Goal: Information Seeking & Learning: Compare options

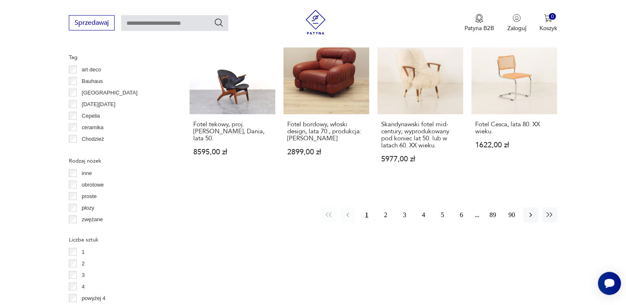
scroll to position [882, 0]
click at [530, 210] on icon "button" at bounding box center [531, 214] width 8 height 8
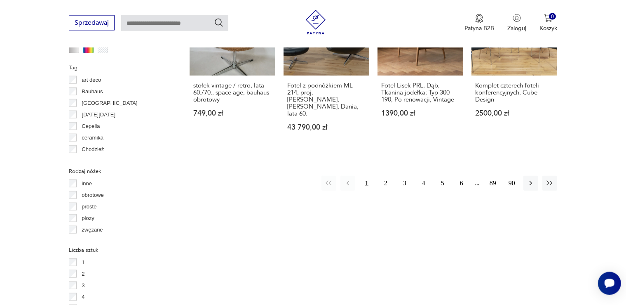
scroll to position [740, 0]
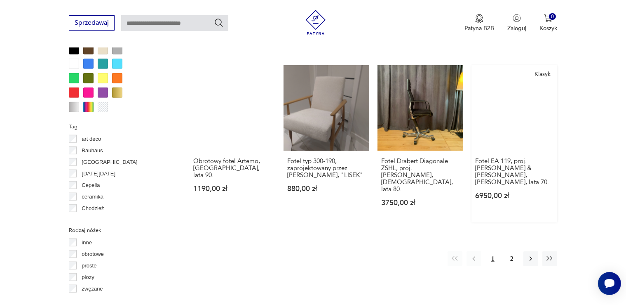
scroll to position [827, 0]
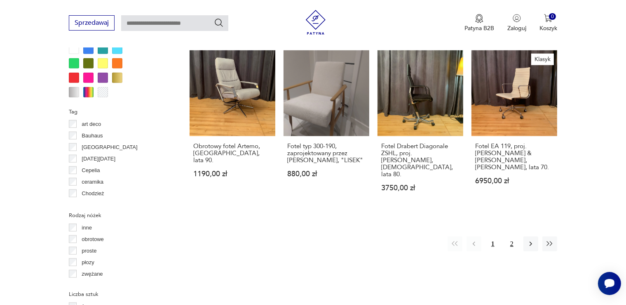
click at [512, 236] on button "2" at bounding box center [511, 243] width 15 height 15
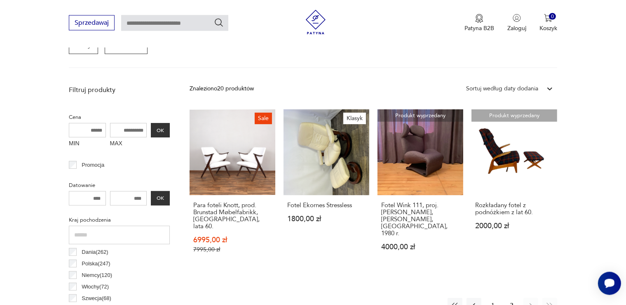
scroll to position [305, 0]
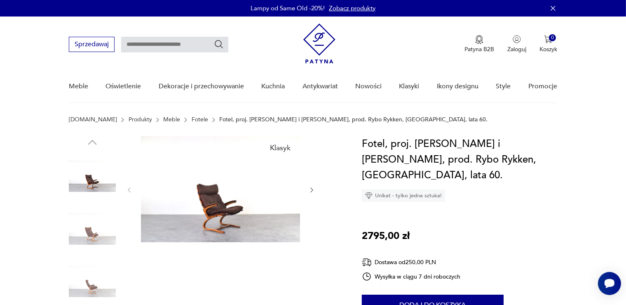
scroll to position [87, 0]
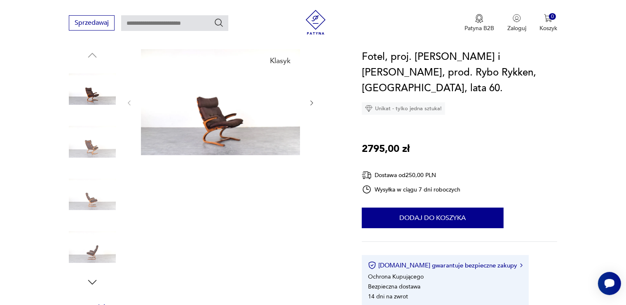
click at [89, 148] on img at bounding box center [92, 141] width 47 height 47
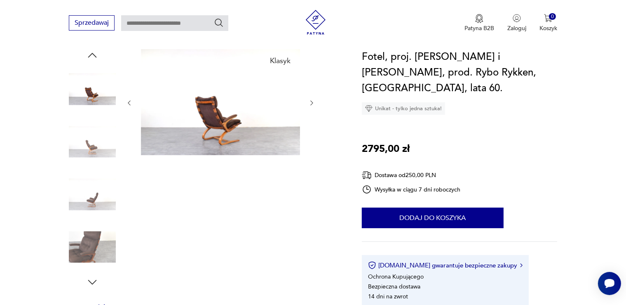
click at [97, 172] on img at bounding box center [92, 194] width 47 height 47
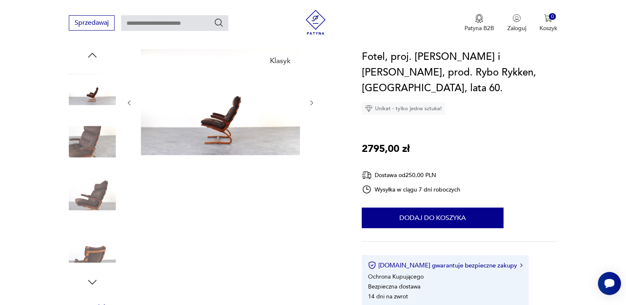
click at [92, 195] on img at bounding box center [92, 194] width 47 height 47
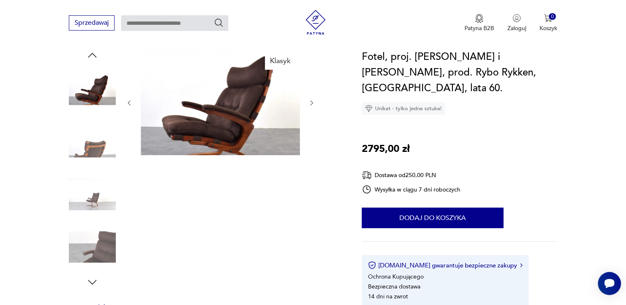
click at [93, 238] on img at bounding box center [92, 246] width 47 height 47
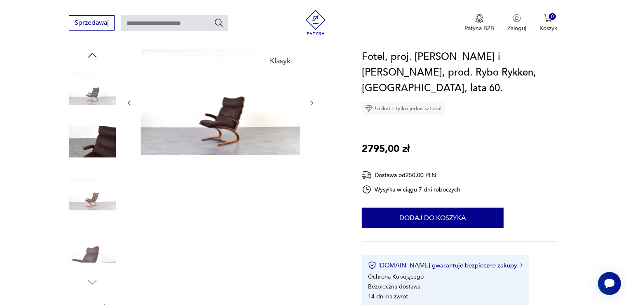
click at [85, 152] on img at bounding box center [92, 141] width 47 height 47
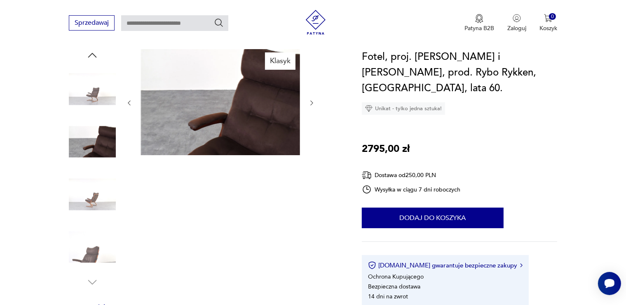
click at [91, 185] on img at bounding box center [92, 194] width 47 height 47
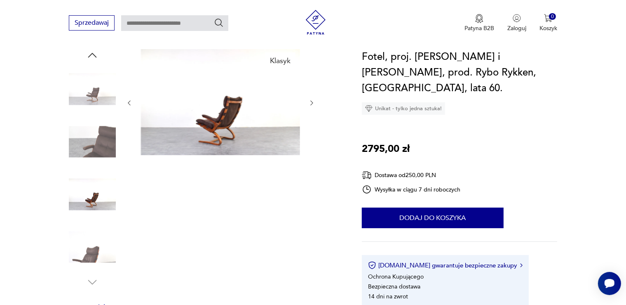
click at [214, 114] on img at bounding box center [220, 102] width 159 height 106
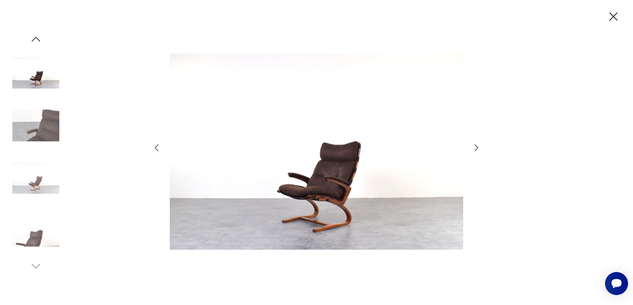
click at [343, 190] on img at bounding box center [316, 152] width 293 height 244
click at [477, 146] on icon "button" at bounding box center [476, 148] width 10 height 10
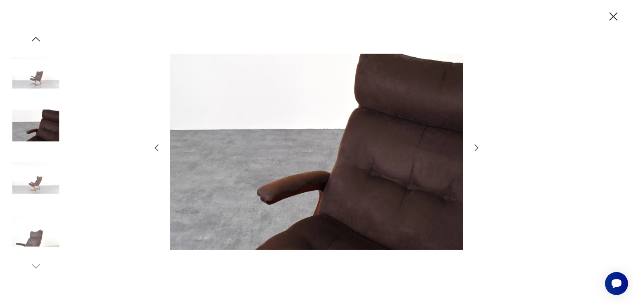
click at [477, 146] on icon "button" at bounding box center [476, 148] width 10 height 10
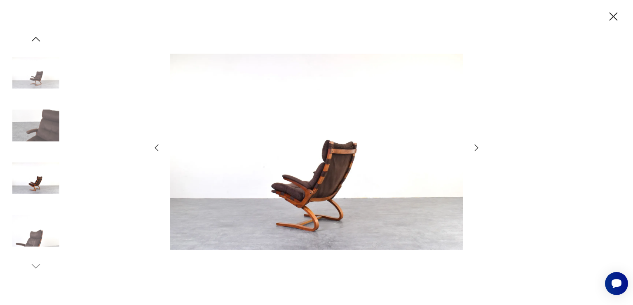
click at [614, 14] on icon "button" at bounding box center [613, 16] width 14 height 14
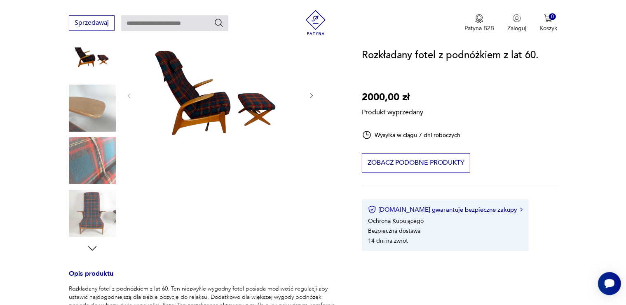
scroll to position [130, 0]
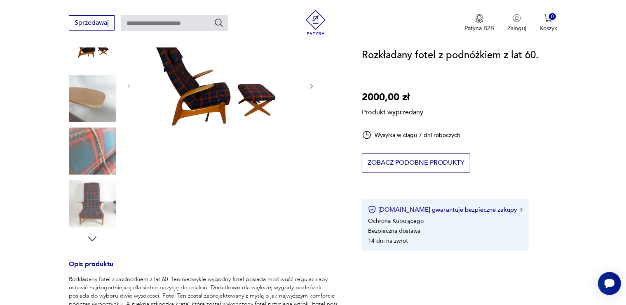
click at [190, 85] on div "Produkt wyprzedany Opis produktu Rozkładany fotel z podnóżkiem z lat 60. Ten ni…" at bounding box center [205, 271] width 273 height 530
click at [88, 168] on div "Produkt wyprzedany Opis produktu Rozkładany fotel z podnóżkiem z lat 60. Ten ni…" at bounding box center [205, 271] width 273 height 530
click at [90, 194] on div "Produkt wyprzedany Opis produktu Rozkładany fotel z podnóżkiem z lat 60. Ten ni…" at bounding box center [205, 271] width 273 height 530
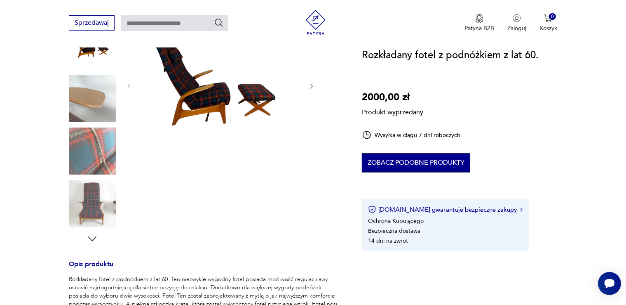
click at [412, 161] on button "Zobacz podobne produkty" at bounding box center [416, 162] width 108 height 19
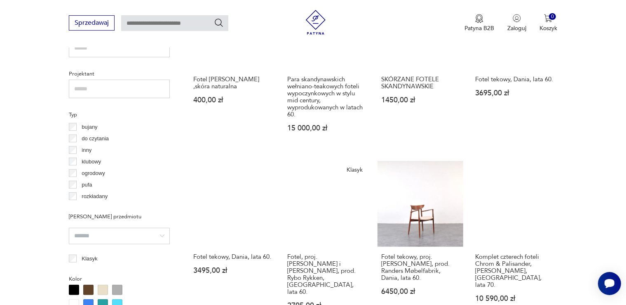
scroll to position [534, 0]
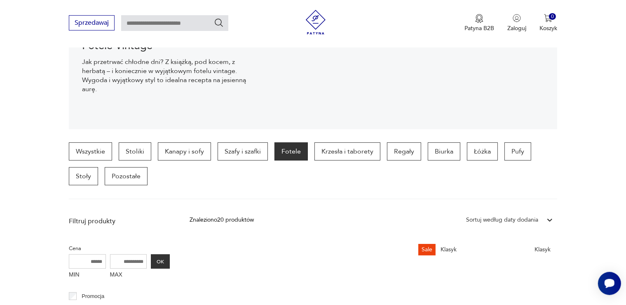
scroll to position [44, 0]
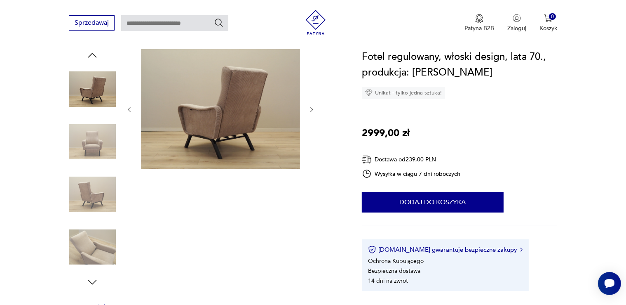
click at [309, 108] on icon "button" at bounding box center [311, 109] width 7 height 7
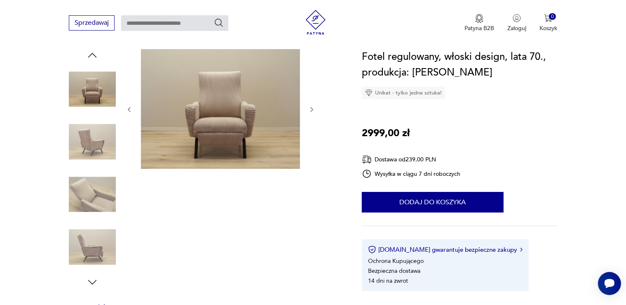
click at [309, 108] on icon "button" at bounding box center [311, 109] width 7 height 7
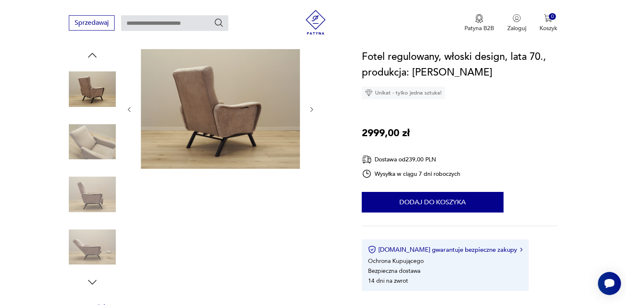
click at [309, 108] on icon "button" at bounding box center [311, 109] width 7 height 7
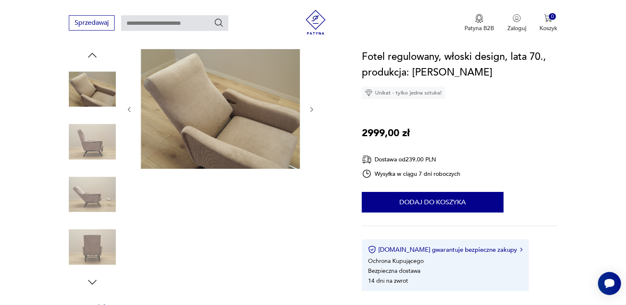
click at [309, 108] on icon "button" at bounding box center [311, 109] width 7 height 7
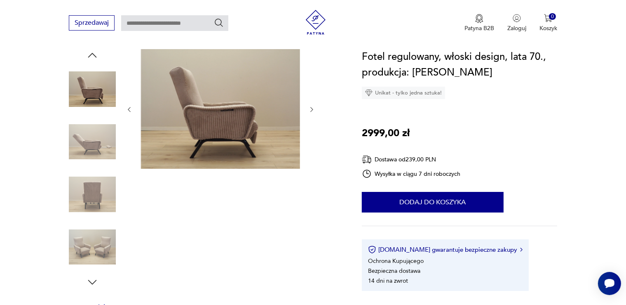
click at [309, 108] on icon "button" at bounding box center [311, 109] width 7 height 7
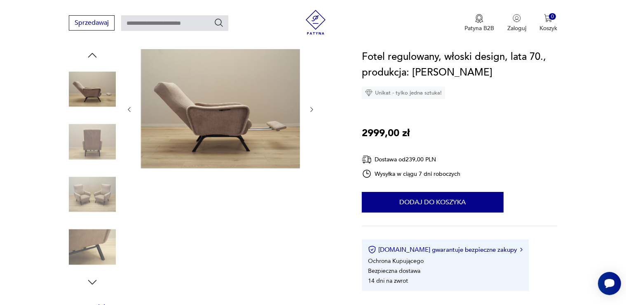
click at [309, 108] on icon "button" at bounding box center [311, 109] width 7 height 7
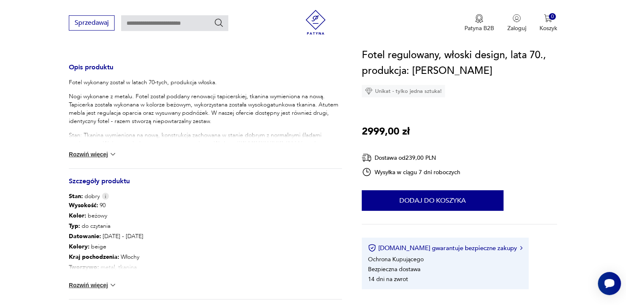
scroll to position [305, 0]
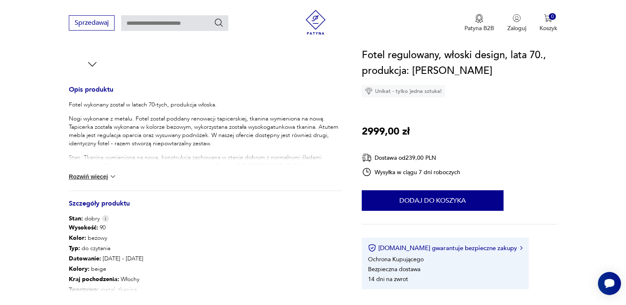
click at [90, 178] on button "Rozwiń więcej" at bounding box center [93, 176] width 48 height 8
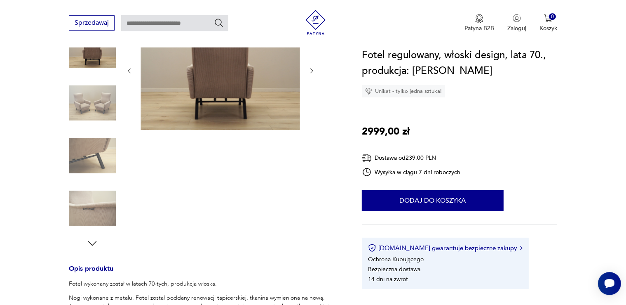
scroll to position [130, 0]
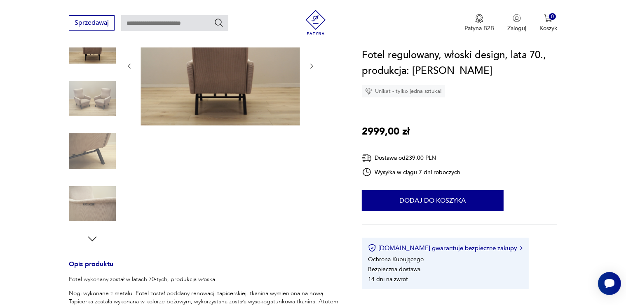
click at [216, 71] on img at bounding box center [220, 65] width 159 height 119
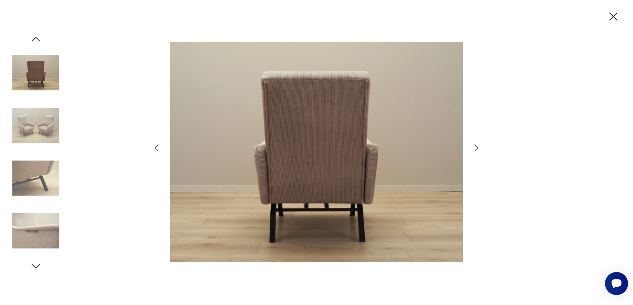
click at [326, 149] on img at bounding box center [316, 152] width 293 height 244
click at [477, 146] on icon "button" at bounding box center [477, 147] width 4 height 7
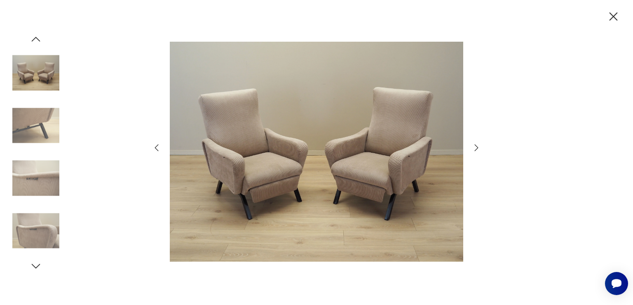
click at [477, 146] on icon "button" at bounding box center [477, 147] width 4 height 7
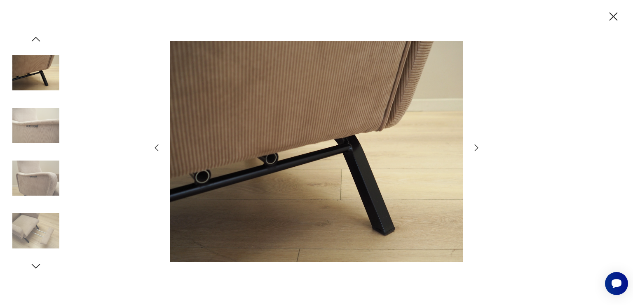
click at [477, 146] on icon "button" at bounding box center [477, 147] width 4 height 7
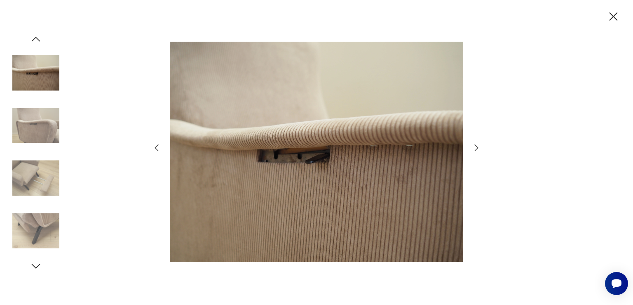
click at [477, 146] on icon "button" at bounding box center [477, 147] width 4 height 7
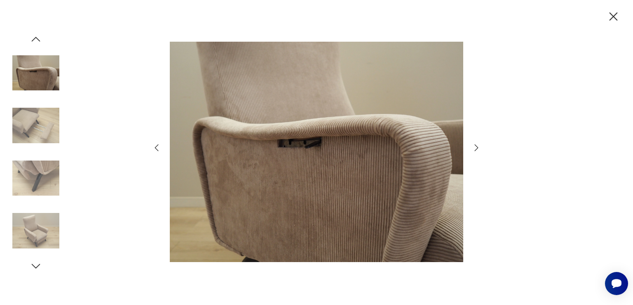
click at [477, 146] on icon "button" at bounding box center [477, 147] width 4 height 7
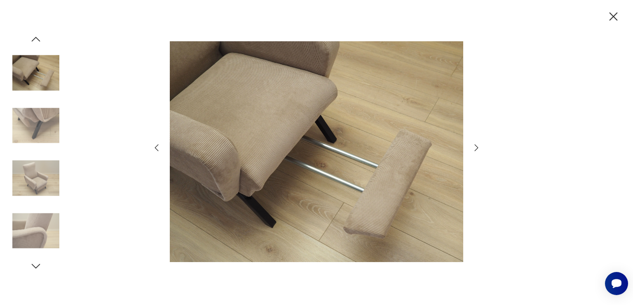
click at [477, 146] on icon "button" at bounding box center [477, 147] width 4 height 7
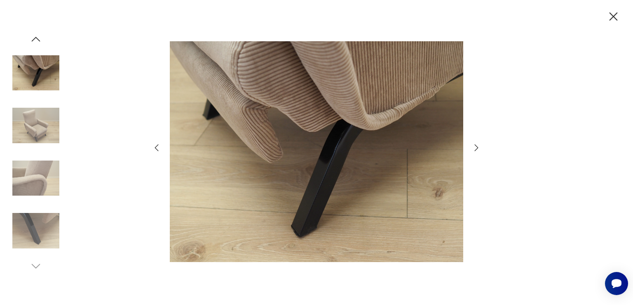
click at [477, 146] on icon "button" at bounding box center [477, 147] width 4 height 7
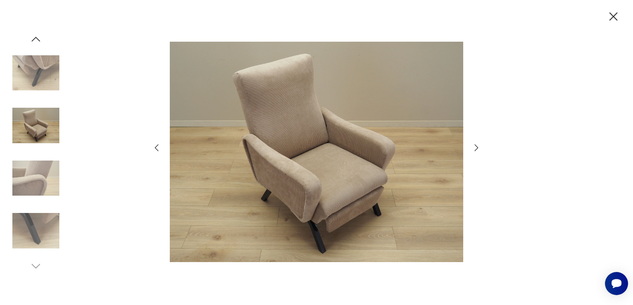
click at [477, 146] on icon "button" at bounding box center [477, 147] width 4 height 7
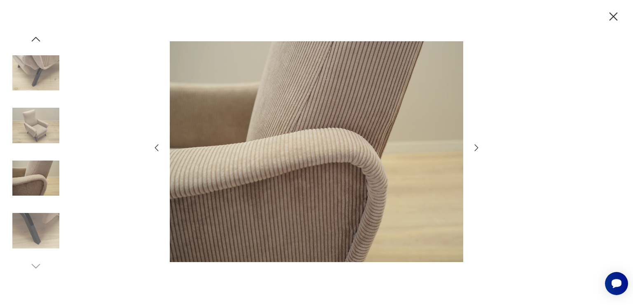
click at [477, 146] on icon "button" at bounding box center [477, 147] width 4 height 7
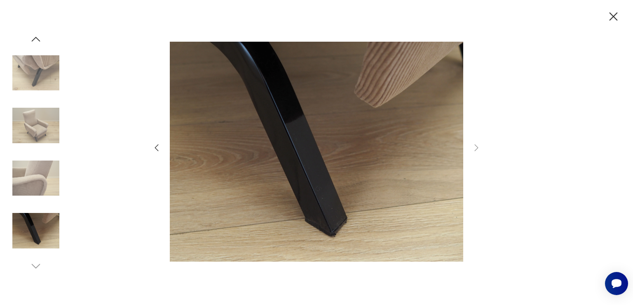
click at [612, 17] on icon "button" at bounding box center [613, 16] width 8 height 8
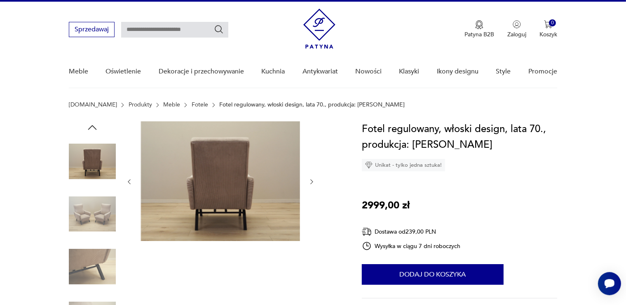
scroll to position [0, 0]
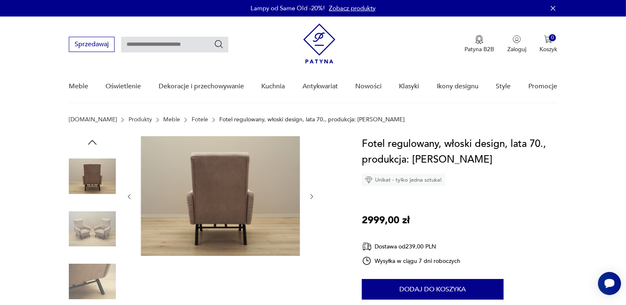
click at [92, 141] on icon "button" at bounding box center [92, 142] width 9 height 5
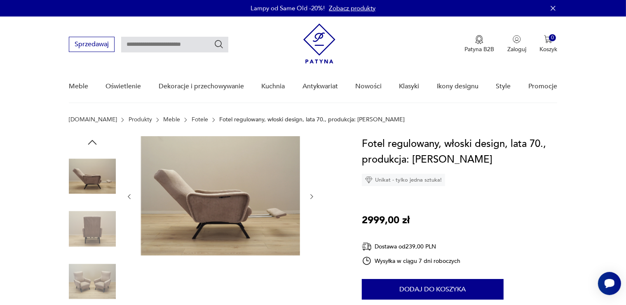
click at [92, 141] on icon "button" at bounding box center [92, 142] width 9 height 5
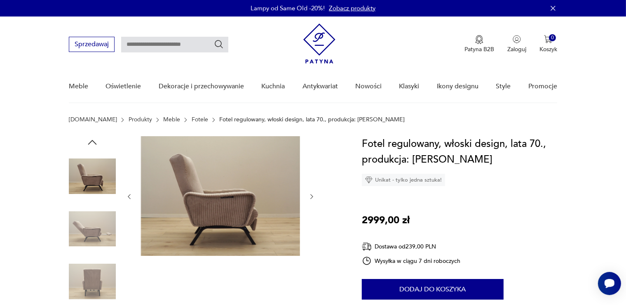
click at [92, 141] on icon "button" at bounding box center [92, 142] width 9 height 5
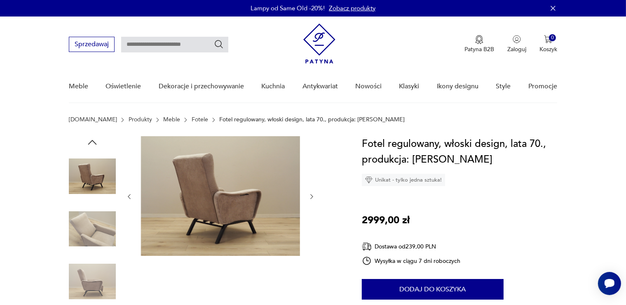
click at [92, 141] on icon "button" at bounding box center [92, 142] width 9 height 5
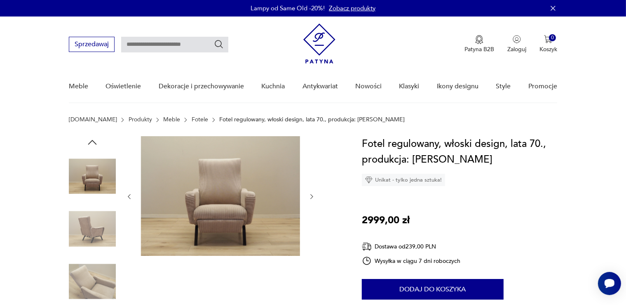
click at [92, 141] on icon "button" at bounding box center [92, 142] width 9 height 5
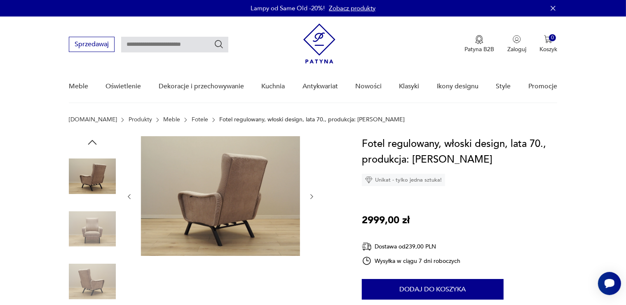
click at [92, 141] on icon "button" at bounding box center [92, 142] width 9 height 5
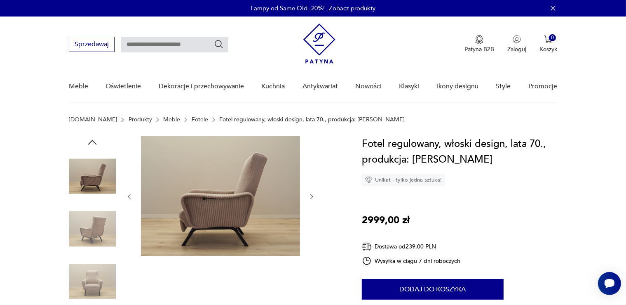
scroll to position [87, 0]
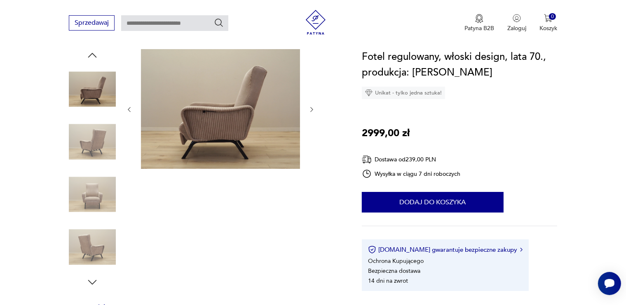
click at [94, 281] on icon "button" at bounding box center [92, 282] width 12 height 12
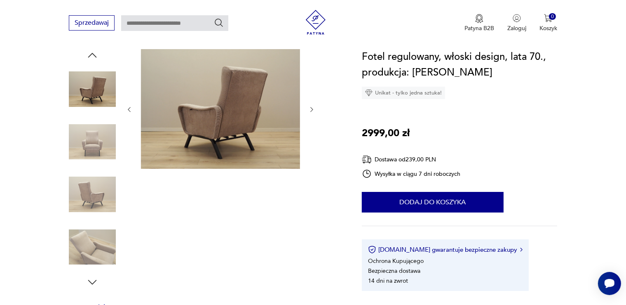
click at [94, 281] on icon "button" at bounding box center [92, 282] width 12 height 12
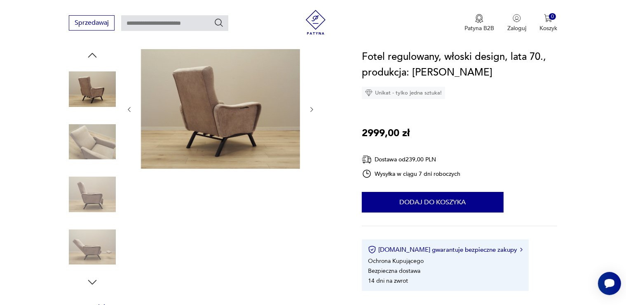
click at [94, 281] on icon "button" at bounding box center [92, 282] width 12 height 12
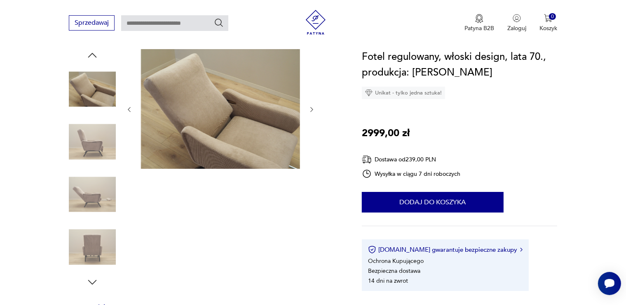
click at [94, 281] on icon "button" at bounding box center [92, 282] width 12 height 12
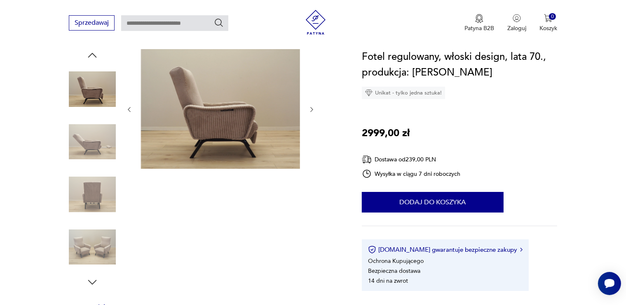
click at [94, 281] on icon "button" at bounding box center [92, 282] width 12 height 12
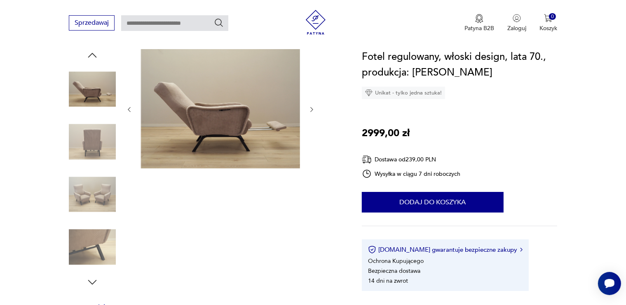
click at [94, 281] on icon "button" at bounding box center [92, 282] width 12 height 12
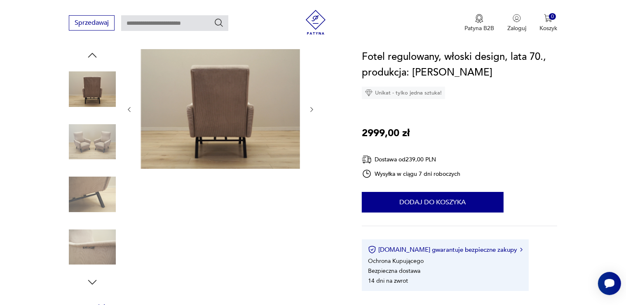
click at [94, 281] on icon "button" at bounding box center [92, 282] width 12 height 12
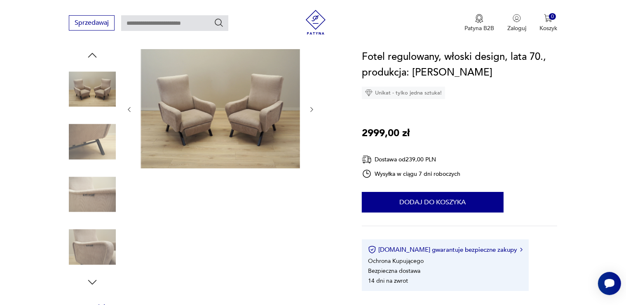
click at [94, 281] on icon "button" at bounding box center [92, 282] width 12 height 12
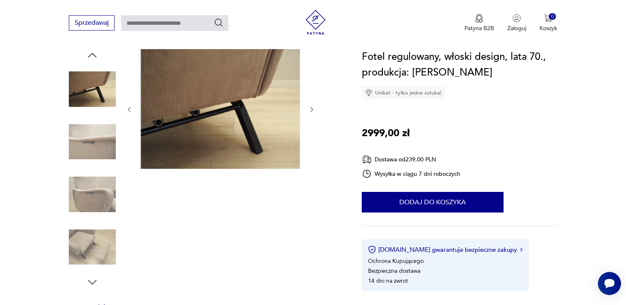
click at [94, 281] on icon "button" at bounding box center [92, 282] width 12 height 12
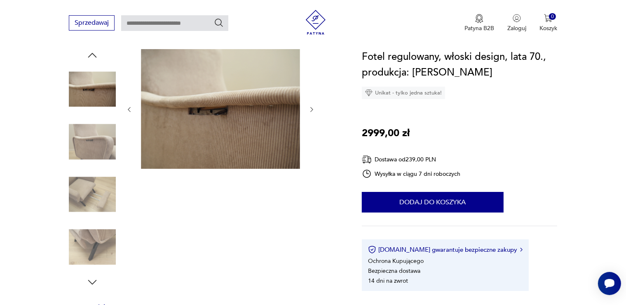
click at [94, 281] on icon "button" at bounding box center [92, 282] width 12 height 12
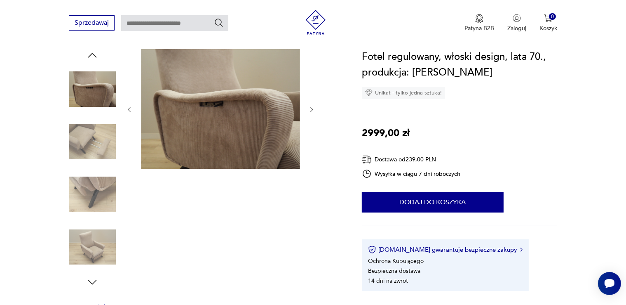
click at [94, 281] on icon "button" at bounding box center [92, 282] width 12 height 12
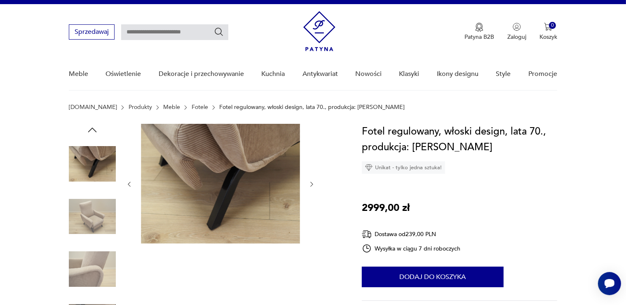
scroll to position [0, 0]
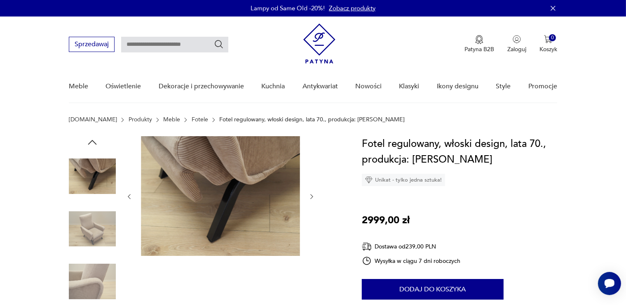
click at [89, 138] on icon "button" at bounding box center [92, 142] width 12 height 12
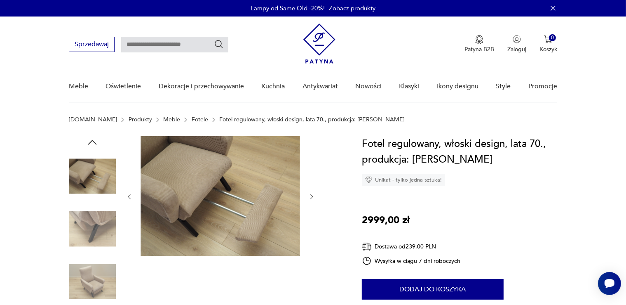
click at [89, 138] on icon "button" at bounding box center [92, 142] width 12 height 12
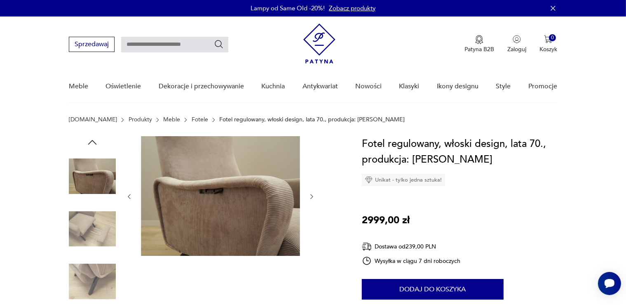
click at [89, 138] on icon "button" at bounding box center [92, 142] width 12 height 12
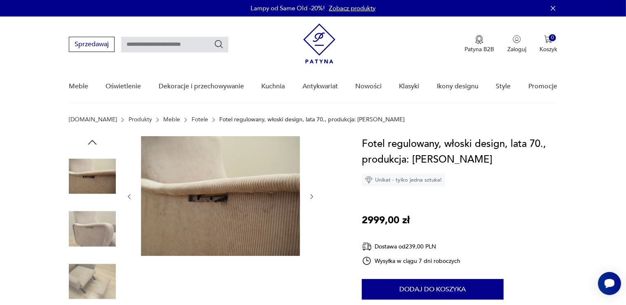
click at [89, 138] on icon "button" at bounding box center [92, 142] width 12 height 12
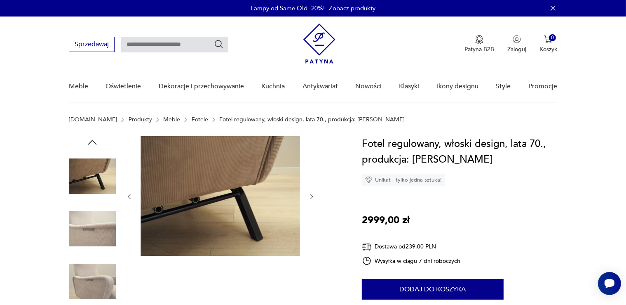
click at [89, 138] on icon "button" at bounding box center [92, 142] width 12 height 12
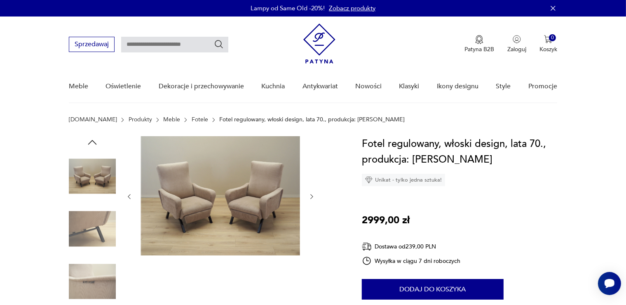
click at [89, 138] on icon "button" at bounding box center [92, 142] width 12 height 12
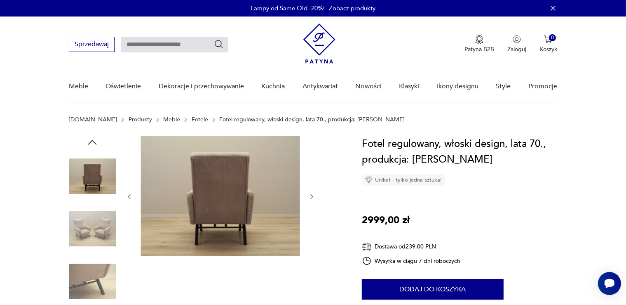
click at [89, 138] on icon "button" at bounding box center [92, 142] width 12 height 12
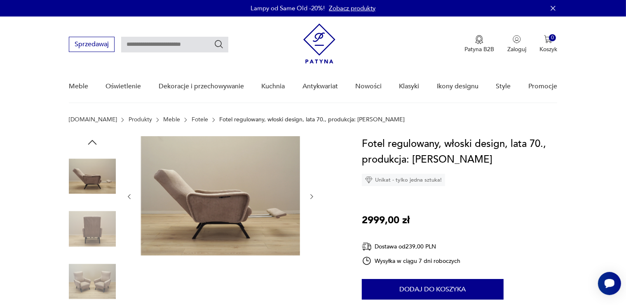
click at [89, 138] on icon "button" at bounding box center [92, 142] width 12 height 12
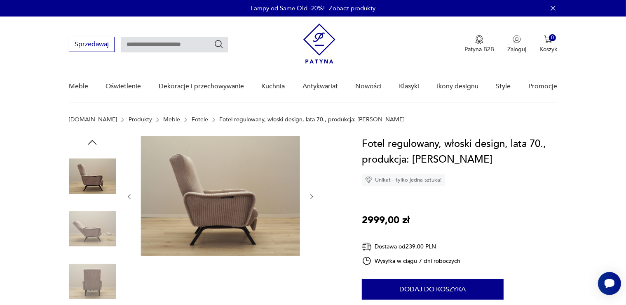
click at [90, 227] on img at bounding box center [92, 228] width 47 height 47
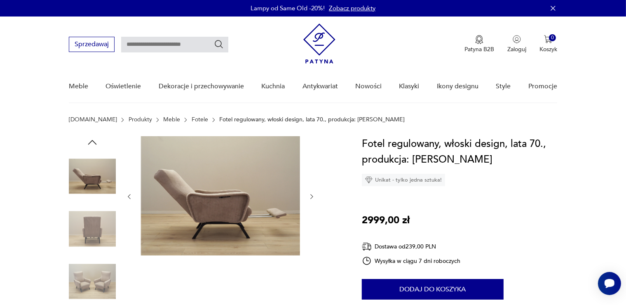
click at [176, 188] on img at bounding box center [220, 195] width 159 height 119
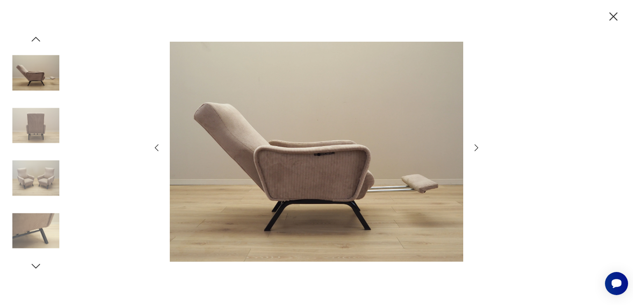
click at [613, 14] on icon "button" at bounding box center [613, 16] width 14 height 14
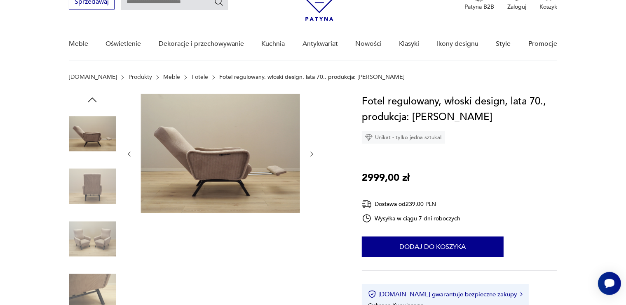
scroll to position [87, 0]
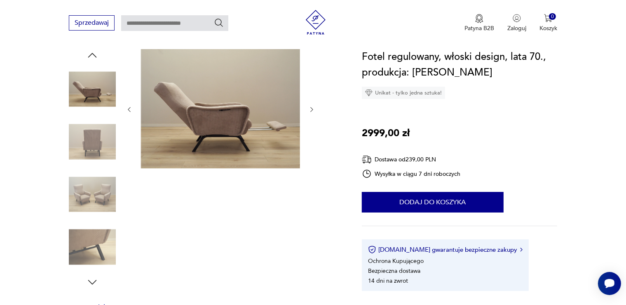
click at [91, 188] on img at bounding box center [92, 194] width 47 height 47
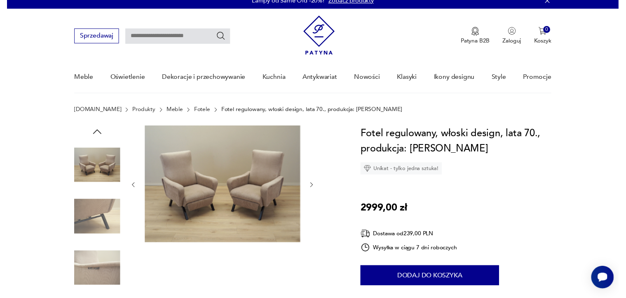
scroll to position [0, 0]
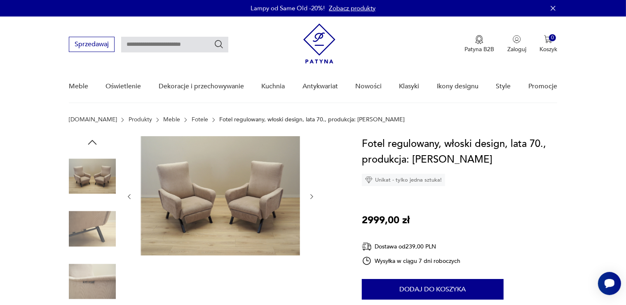
click at [91, 138] on icon "button" at bounding box center [92, 142] width 12 height 12
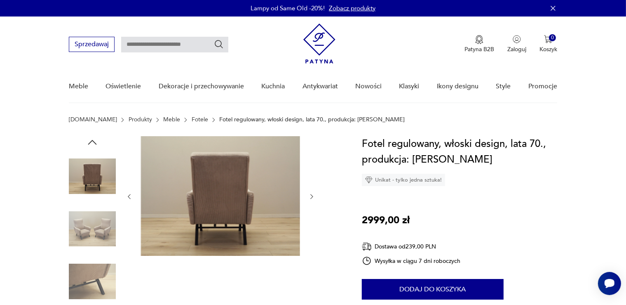
click at [91, 138] on icon "button" at bounding box center [92, 142] width 12 height 12
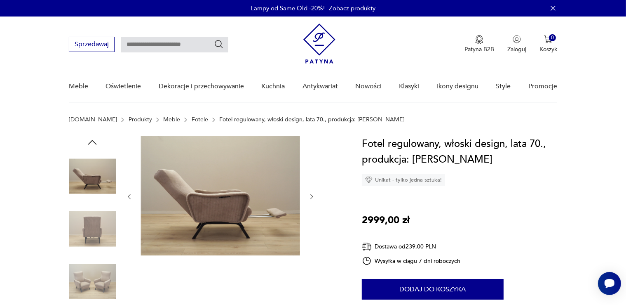
click at [91, 138] on icon "button" at bounding box center [92, 142] width 12 height 12
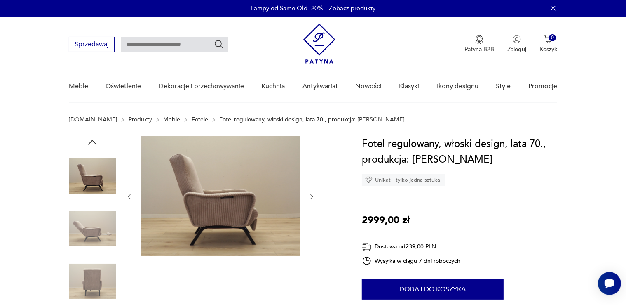
click at [91, 138] on icon "button" at bounding box center [92, 142] width 12 height 12
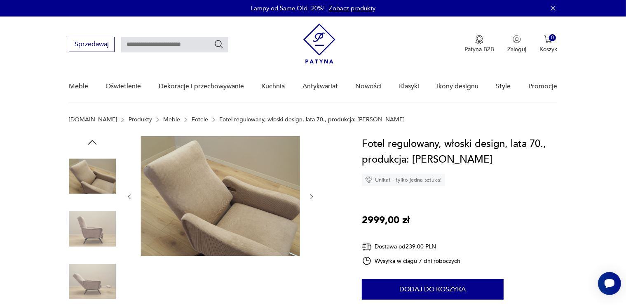
click at [91, 138] on icon "button" at bounding box center [92, 142] width 12 height 12
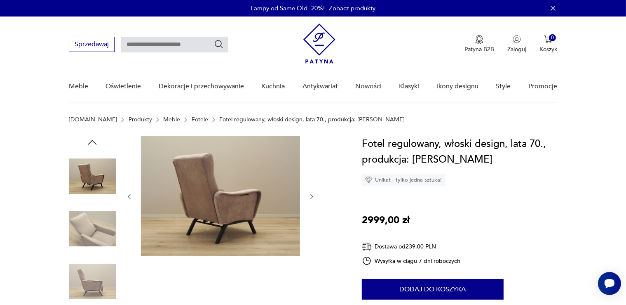
click at [91, 138] on icon "button" at bounding box center [92, 142] width 12 height 12
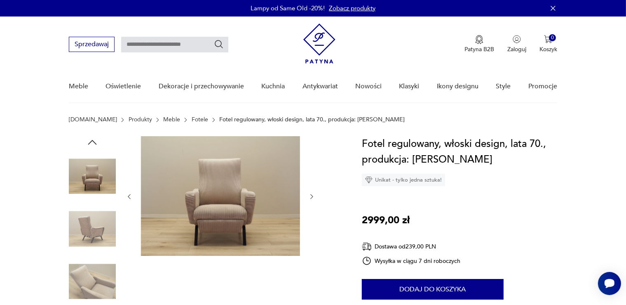
click at [91, 138] on icon "button" at bounding box center [92, 142] width 12 height 12
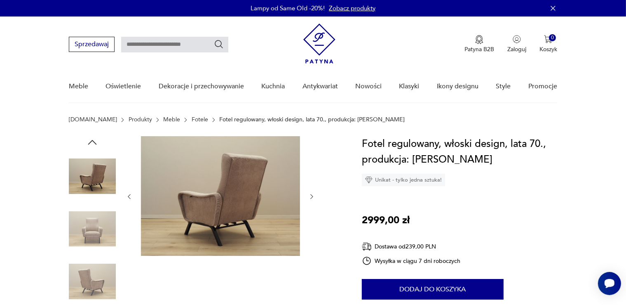
click at [91, 138] on icon "button" at bounding box center [92, 142] width 12 height 12
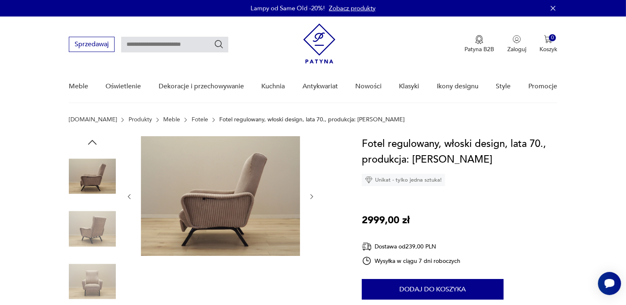
click at [91, 138] on icon "button" at bounding box center [92, 142] width 12 height 12
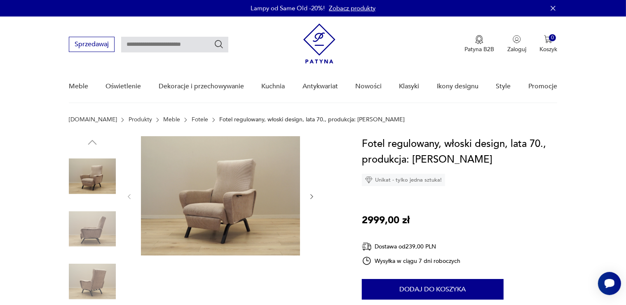
click at [203, 197] on img at bounding box center [220, 195] width 159 height 119
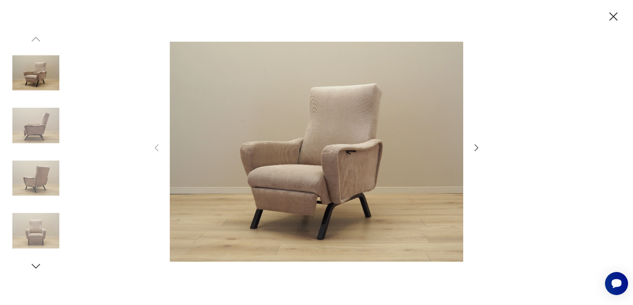
click at [330, 171] on img at bounding box center [316, 152] width 293 height 244
click at [474, 145] on icon "button" at bounding box center [476, 148] width 10 height 10
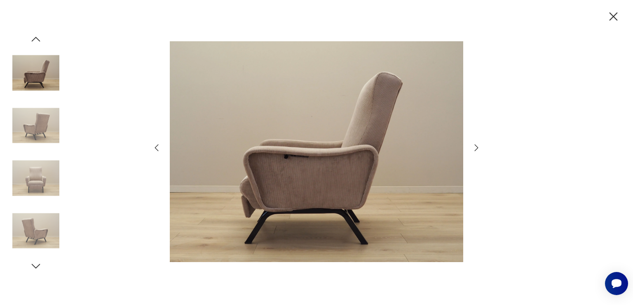
click at [474, 146] on icon "button" at bounding box center [476, 148] width 10 height 10
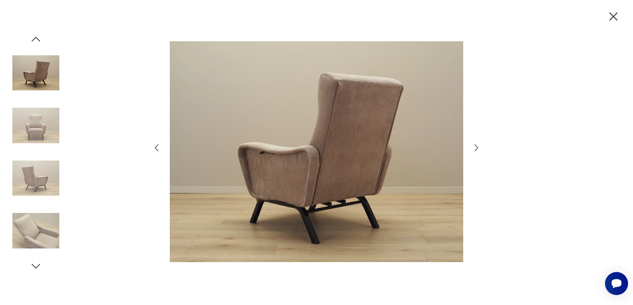
click at [474, 146] on icon "button" at bounding box center [476, 148] width 10 height 10
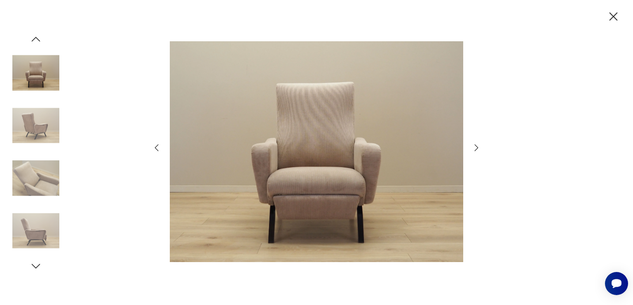
click at [474, 146] on icon "button" at bounding box center [476, 148] width 10 height 10
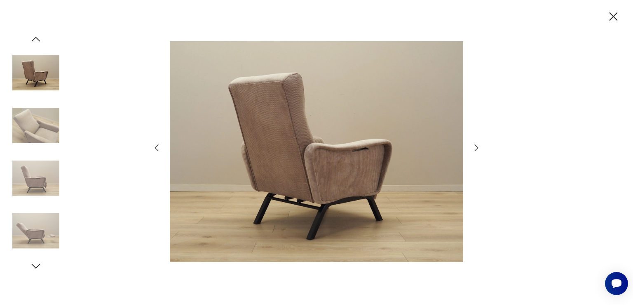
click at [474, 146] on icon "button" at bounding box center [476, 148] width 10 height 10
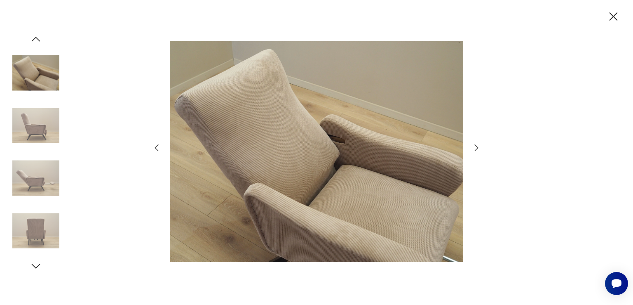
click at [474, 146] on icon "button" at bounding box center [476, 148] width 10 height 10
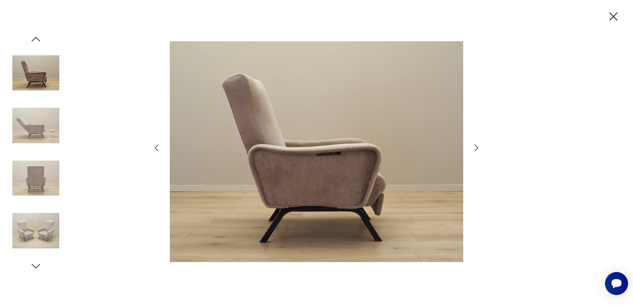
click at [474, 146] on icon "button" at bounding box center [476, 148] width 10 height 10
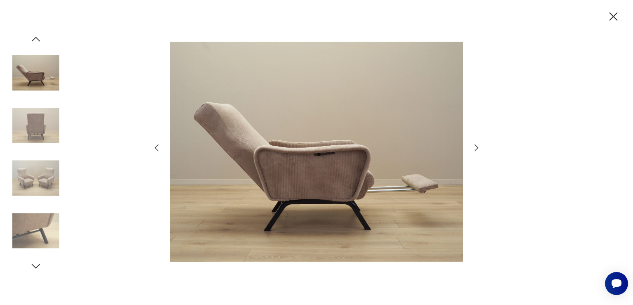
click at [474, 146] on icon "button" at bounding box center [476, 148] width 10 height 10
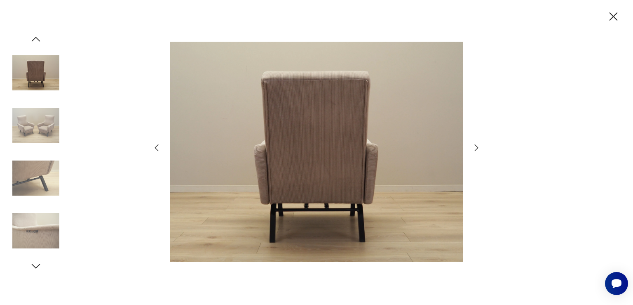
click at [155, 143] on icon "button" at bounding box center [157, 148] width 10 height 10
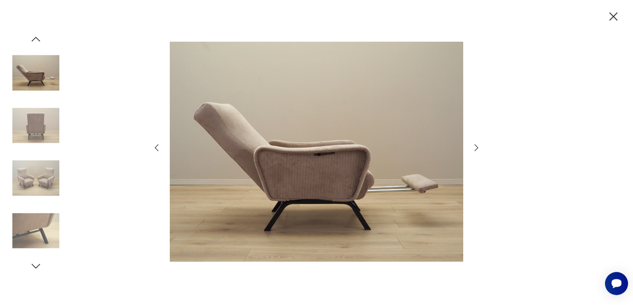
click at [476, 144] on icon "button" at bounding box center [476, 148] width 10 height 10
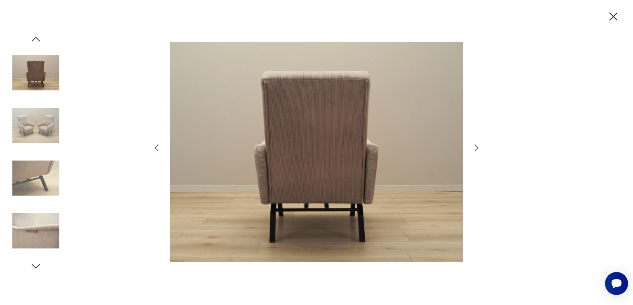
click at [476, 144] on icon "button" at bounding box center [476, 148] width 10 height 10
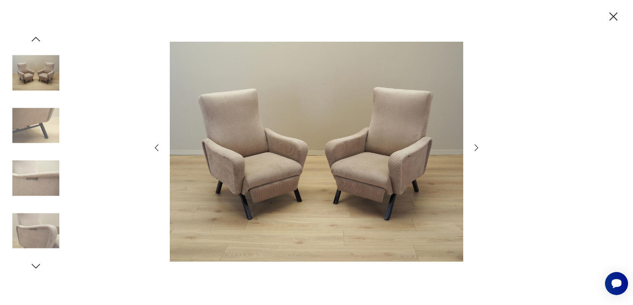
click at [476, 146] on icon "button" at bounding box center [476, 148] width 10 height 10
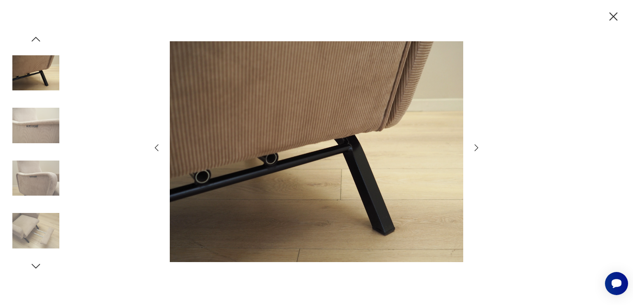
click at [476, 146] on icon "button" at bounding box center [476, 148] width 10 height 10
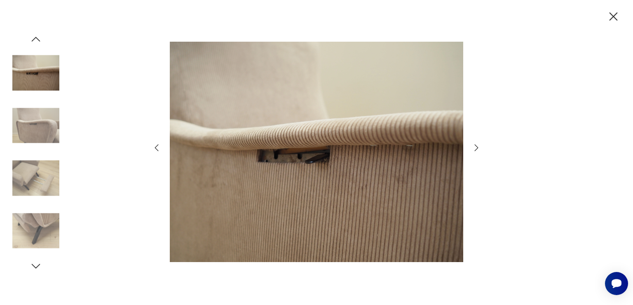
click at [476, 146] on icon "button" at bounding box center [476, 148] width 10 height 10
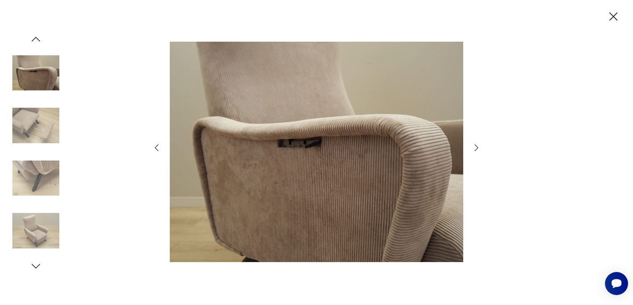
click at [476, 146] on icon "button" at bounding box center [476, 148] width 10 height 10
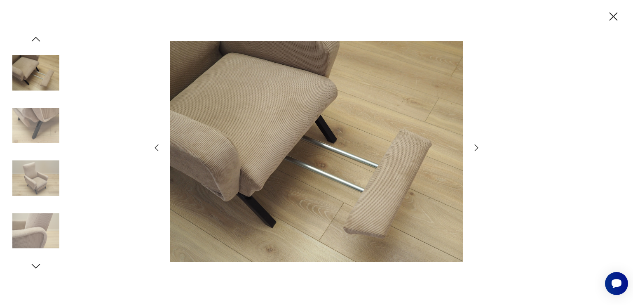
click at [615, 14] on icon "button" at bounding box center [613, 16] width 14 height 14
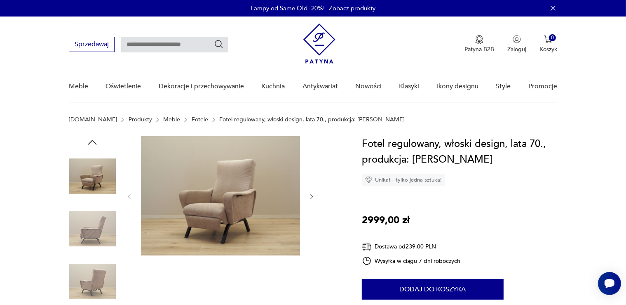
click at [314, 195] on icon "button" at bounding box center [311, 196] width 7 height 7
